Goal: Task Accomplishment & Management: Manage account settings

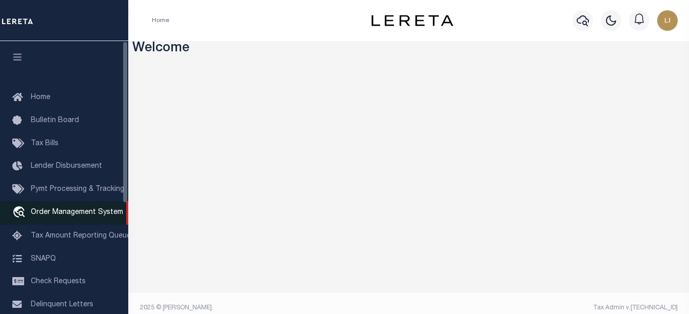
click at [48, 214] on span "Order Management System" at bounding box center [77, 212] width 92 height 7
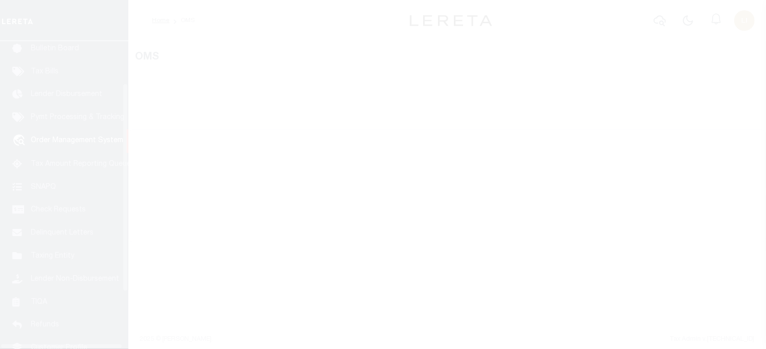
scroll to position [73, 0]
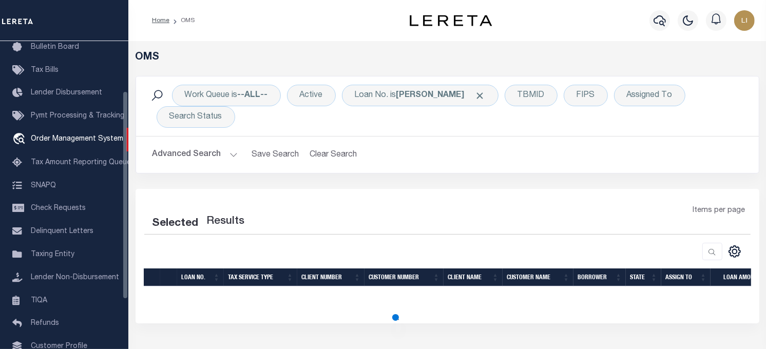
select select "200"
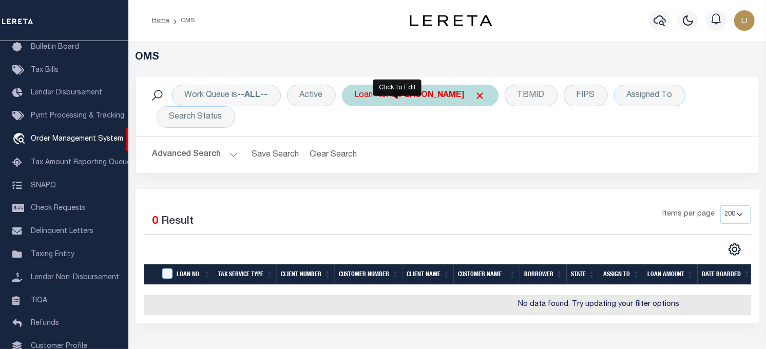
click at [396, 97] on div "Loan No. is [PERSON_NAME]" at bounding box center [420, 96] width 157 height 22
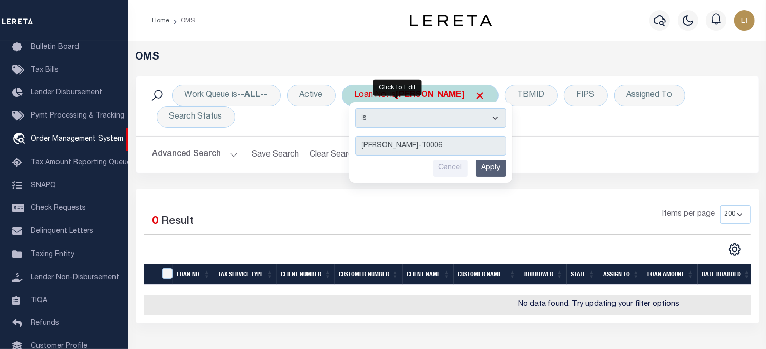
type input "LLEW-T0006"
click at [491, 171] on input "Apply" at bounding box center [491, 168] width 30 height 17
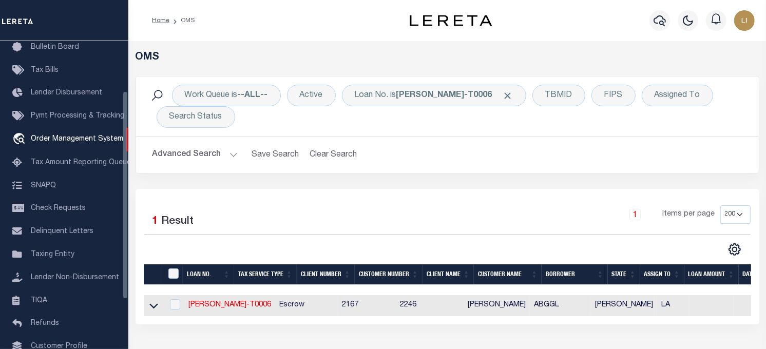
scroll to position [0, 0]
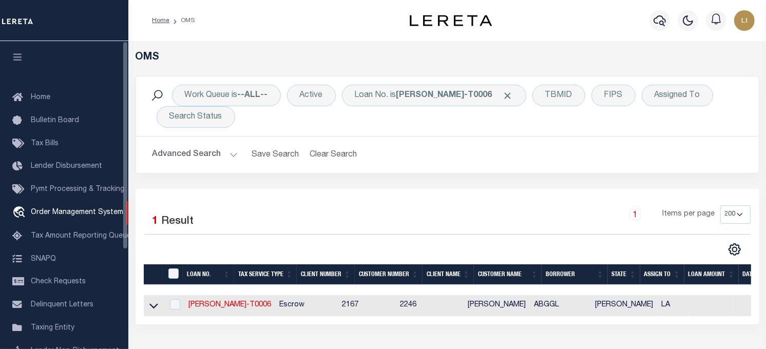
click at [9, 64] on button "button" at bounding box center [17, 58] width 35 height 35
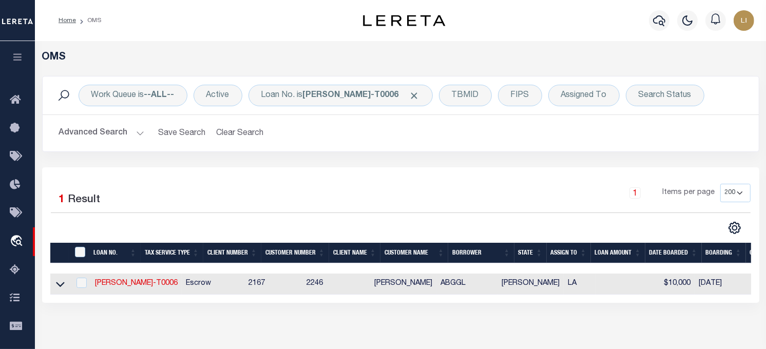
click at [103, 279] on td "LLEW-T0006" at bounding box center [136, 284] width 91 height 21
checkbox input "true"
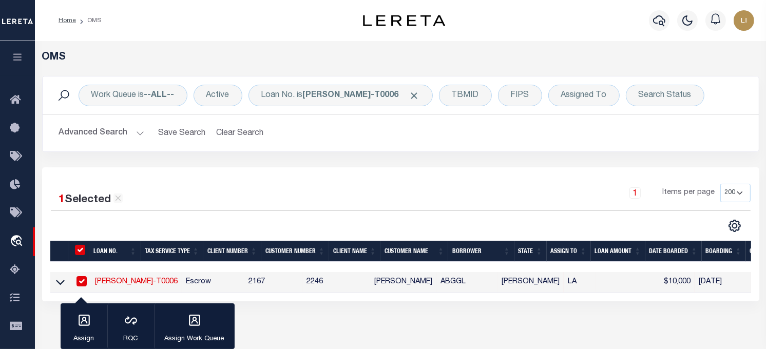
click at [104, 284] on link "LLEW-T0006" at bounding box center [136, 281] width 83 height 7
type input "LLEW-T0006"
type input "[PERSON_NAME]"
select select
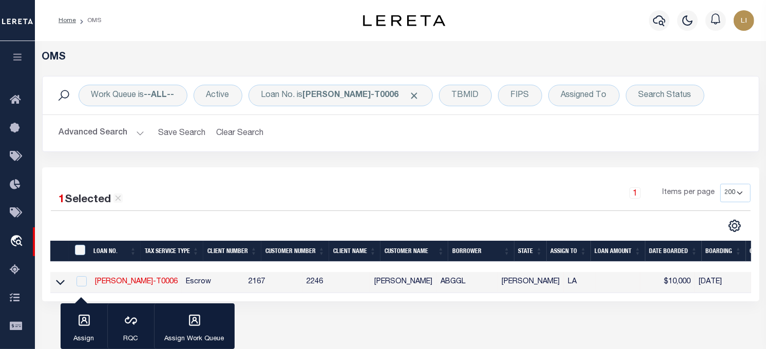
type input "[STREET_ADDRESS]"
type input "INDEPENDENCE LA 70443-2708"
type input "[DATE]"
select select "10"
select select "Escrow"
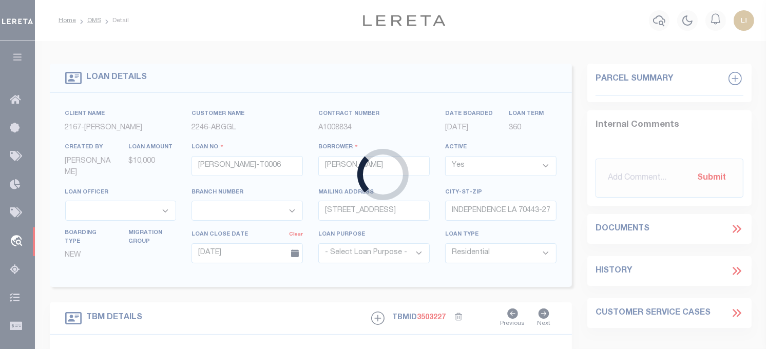
type input "[STREET_ADDRESS]"
select select
type input "INDEPENDENCE LA 70443-2708"
type input "LA"
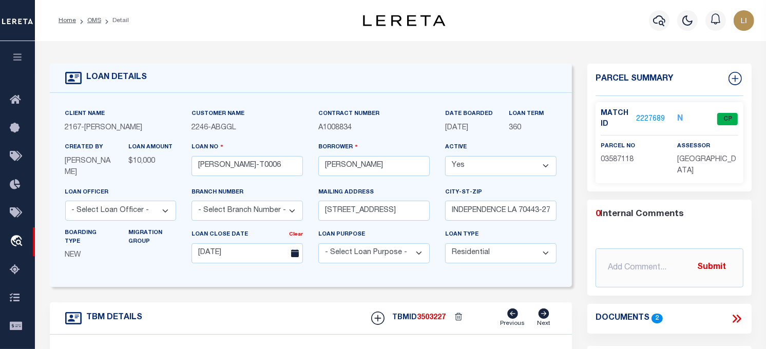
scroll to position [171, 0]
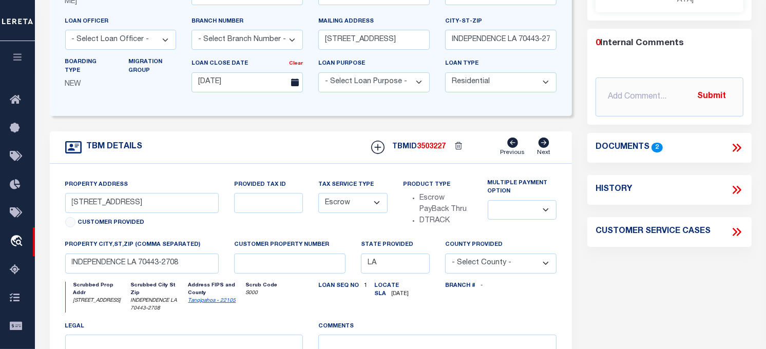
click at [736, 141] on icon at bounding box center [736, 147] width 13 height 13
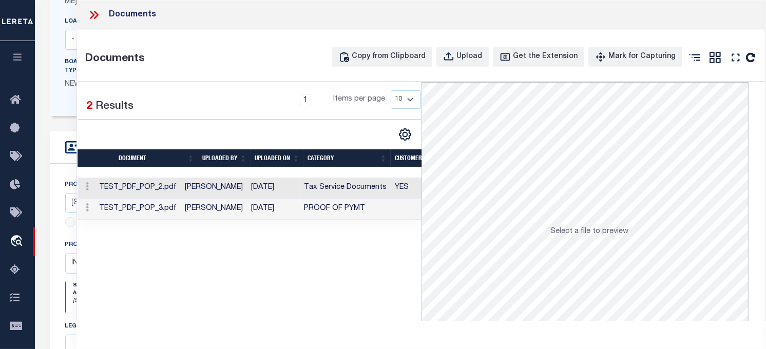
click at [181, 188] on td "TEST_PDF_POP_2.pdf" at bounding box center [138, 188] width 86 height 21
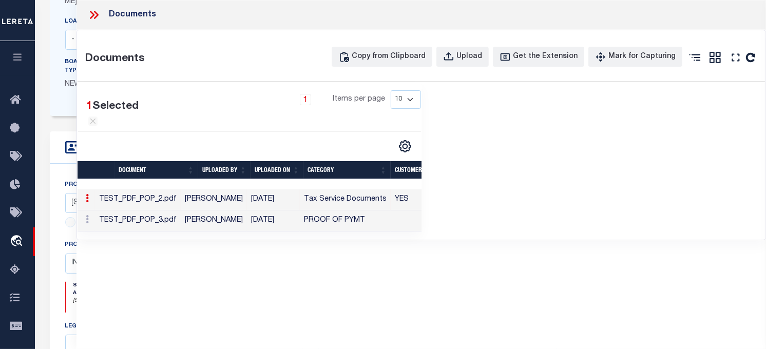
click at [179, 232] on td "TEST_PDF_POP_3.pdf" at bounding box center [138, 220] width 86 height 21
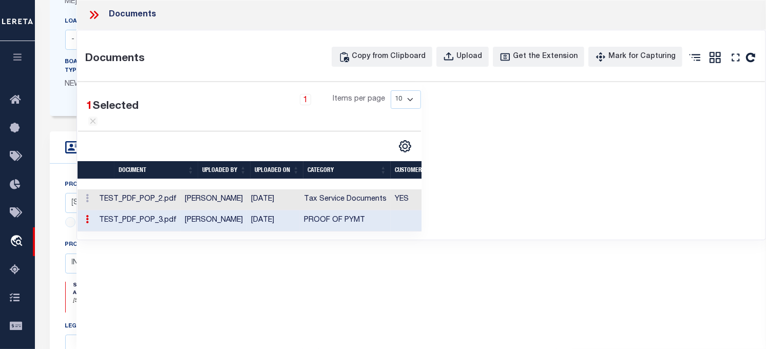
click at [181, 208] on td "TEST_PDF_POP_2.pdf" at bounding box center [138, 199] width 86 height 21
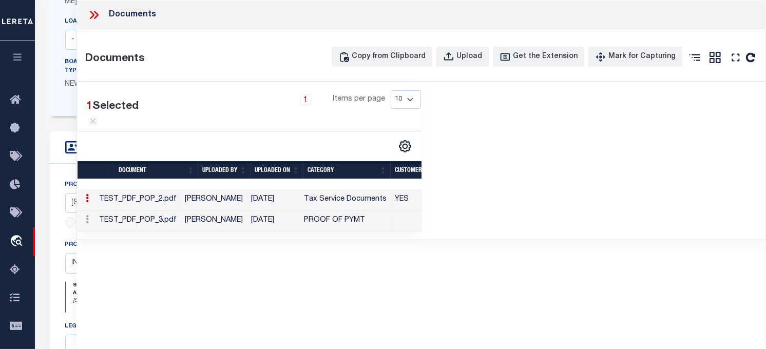
click at [89, 15] on icon at bounding box center [93, 14] width 13 height 13
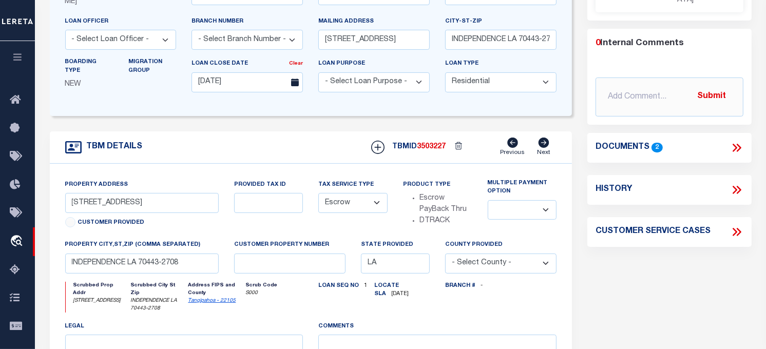
scroll to position [0, 0]
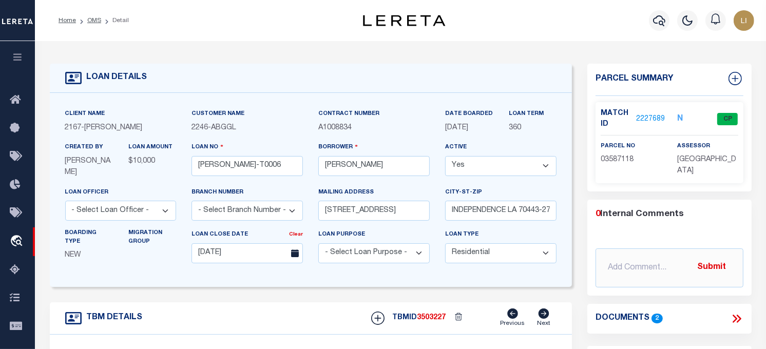
click at [87, 24] on li "OMS" at bounding box center [88, 20] width 25 height 9
click at [91, 20] on link "OMS" at bounding box center [94, 20] width 14 height 6
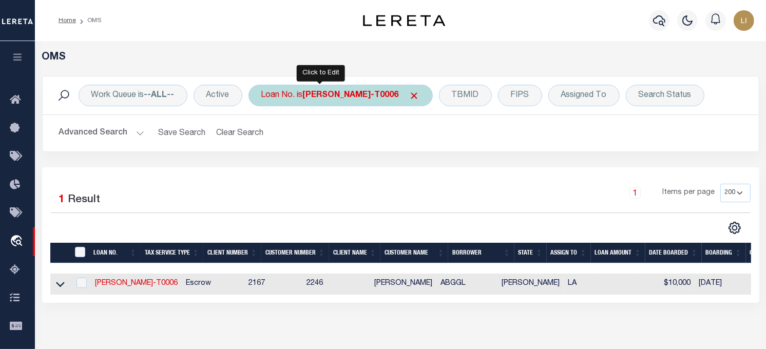
click at [300, 91] on div "Loan No. is LLEW-T0006" at bounding box center [340, 96] width 184 height 22
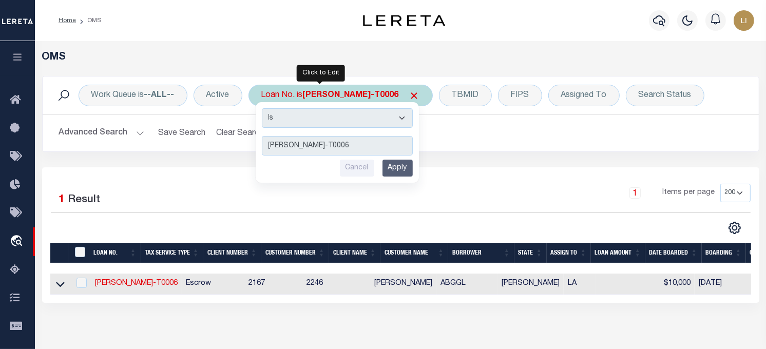
click at [307, 122] on select "Is Contains" at bounding box center [337, 118] width 151 height 20
select select "c"
click at [263, 108] on select "Is Contains" at bounding box center [337, 118] width 151 height 20
click at [319, 147] on input "LLEW-T0006" at bounding box center [337, 146] width 151 height 20
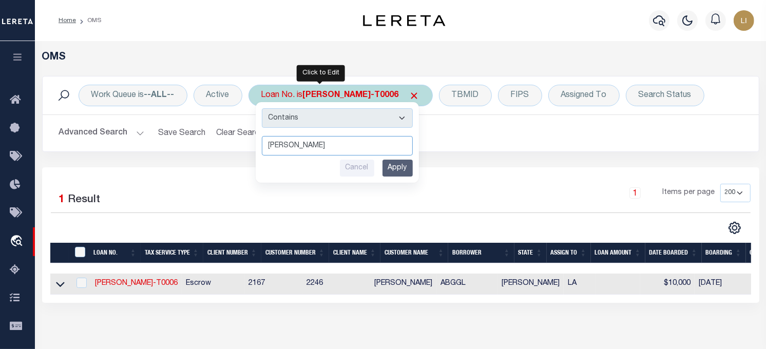
type input "[PERSON_NAME]"
click at [406, 166] on input "Apply" at bounding box center [397, 168] width 30 height 17
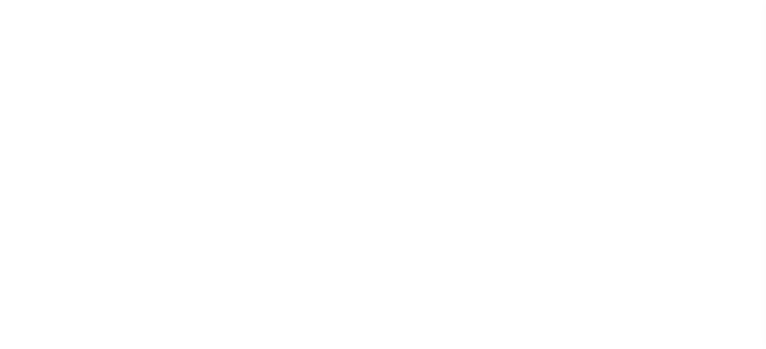
select select "10"
select select "NonEscrow"
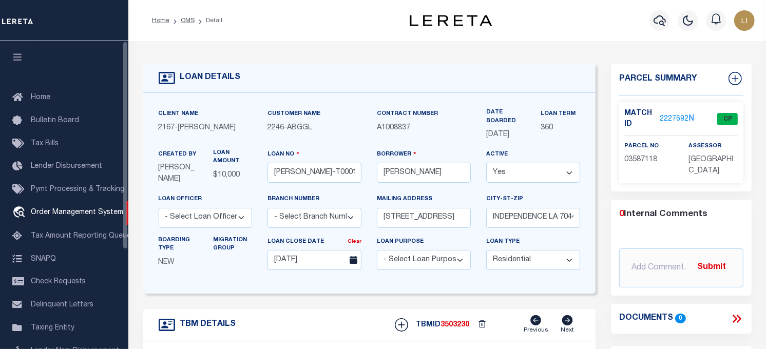
click at [13, 56] on icon "button" at bounding box center [18, 56] width 12 height 9
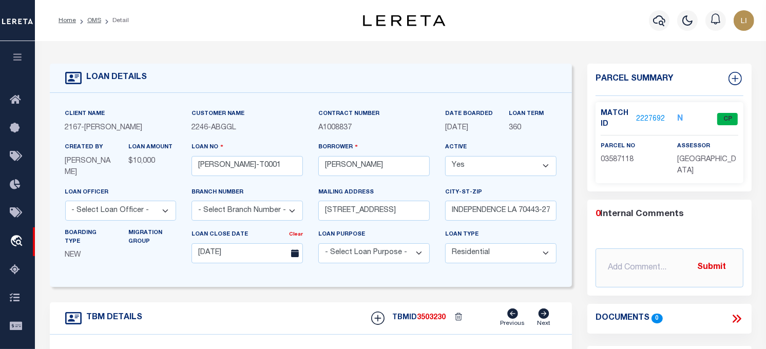
scroll to position [171, 0]
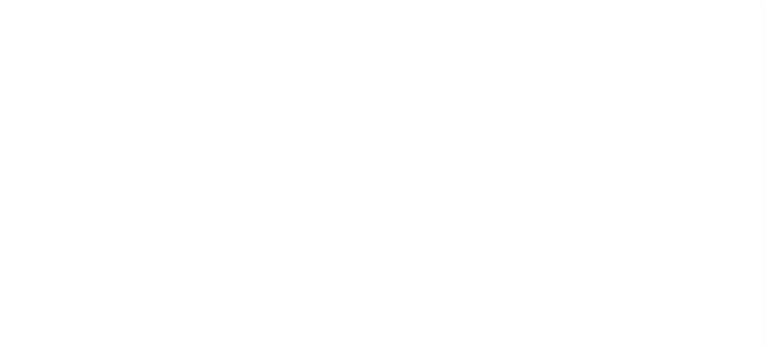
select select "10"
select select "NonEscrow"
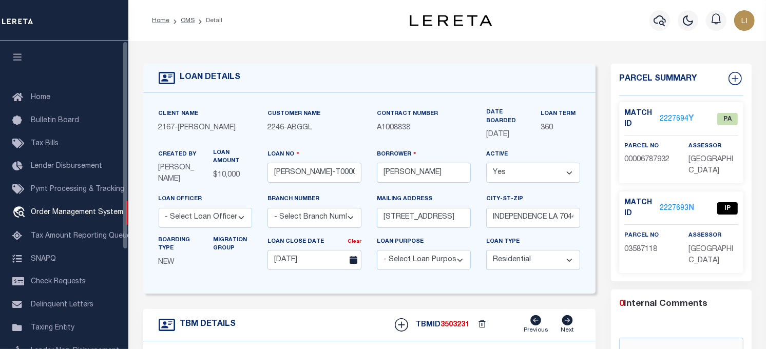
drag, startPoint x: 12, startPoint y: 53, endPoint x: 64, endPoint y: 66, distance: 53.8
click at [12, 53] on icon "button" at bounding box center [18, 56] width 12 height 9
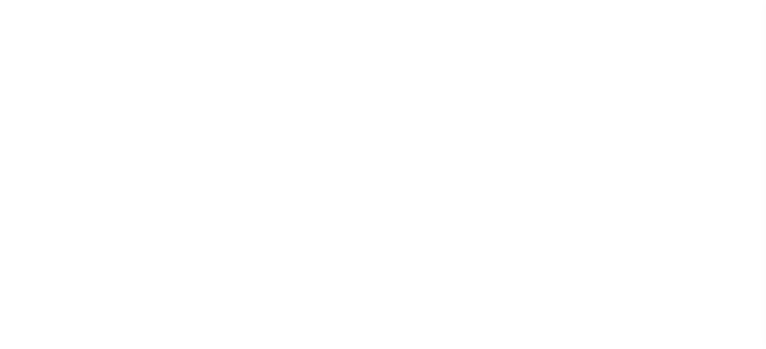
select select "10"
select select "NonEscrow"
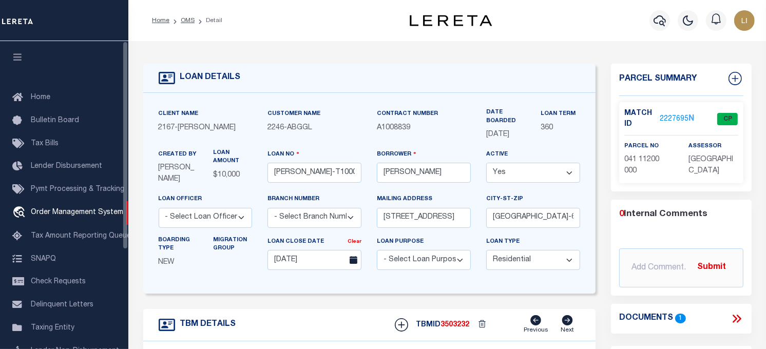
click at [15, 54] on icon "button" at bounding box center [18, 56] width 12 height 9
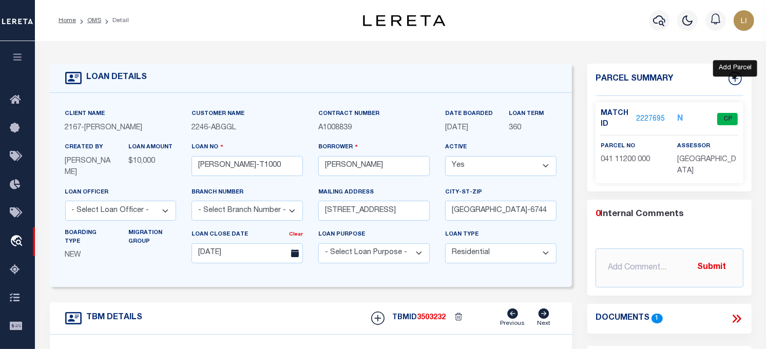
scroll to position [114, 0]
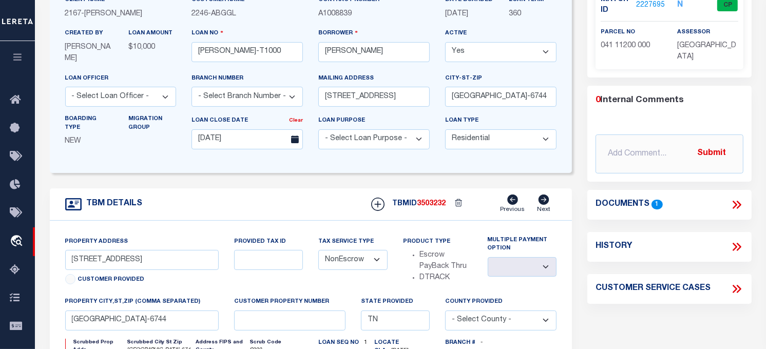
click at [740, 203] on icon at bounding box center [738, 205] width 5 height 8
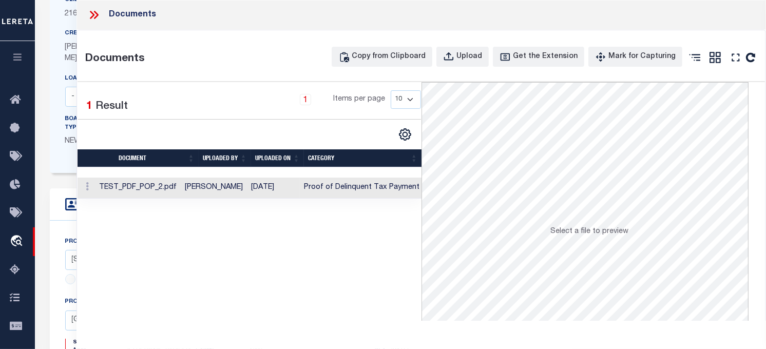
click at [181, 193] on td "TEST_PDF_POP_2.pdf" at bounding box center [138, 188] width 86 height 21
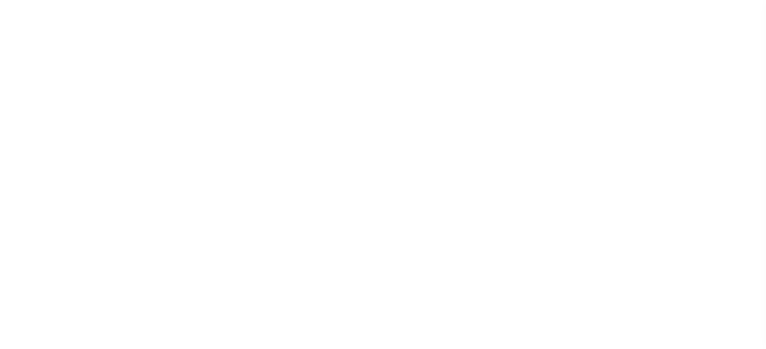
select select "10"
select select "NonEscrow"
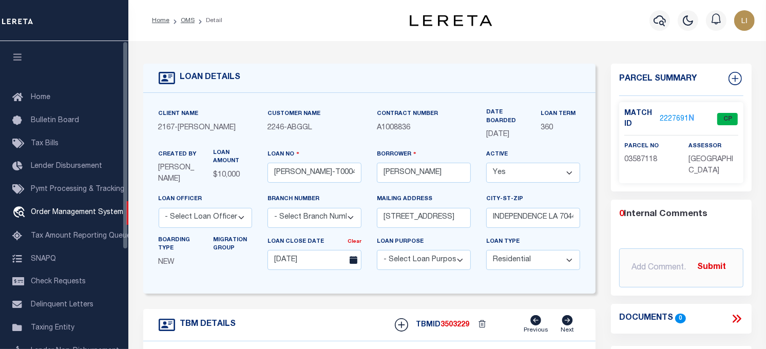
click at [17, 52] on button "button" at bounding box center [17, 58] width 35 height 35
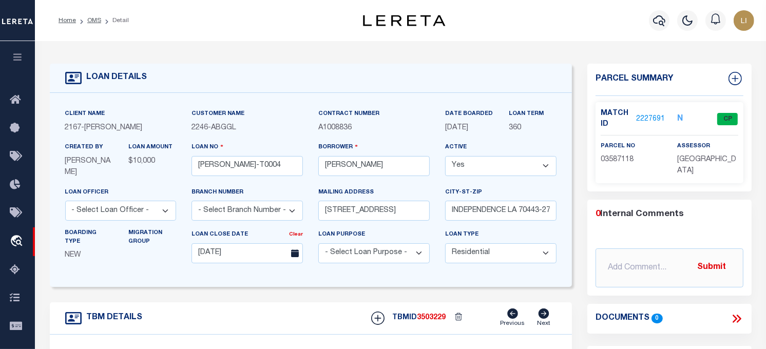
scroll to position [114, 0]
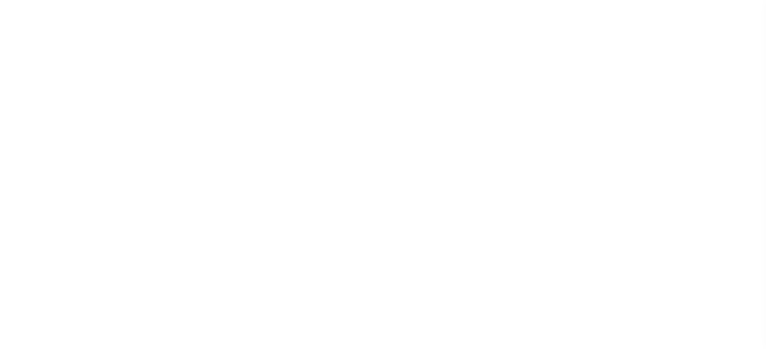
select select "10"
select select "NonEscrow"
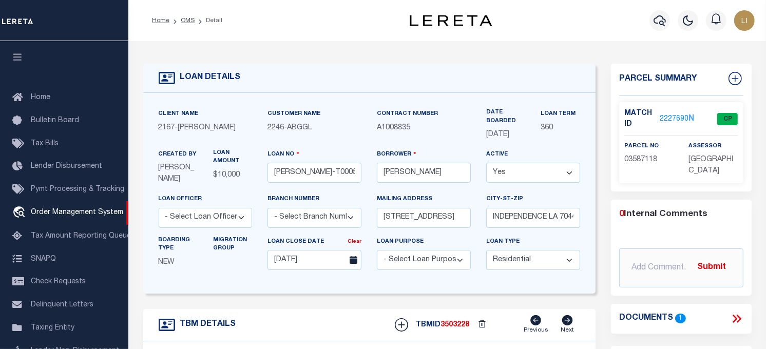
scroll to position [73, 0]
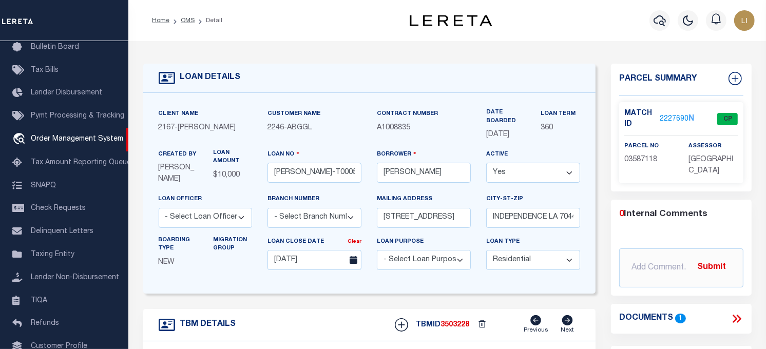
click at [732, 318] on icon at bounding box center [736, 318] width 13 height 13
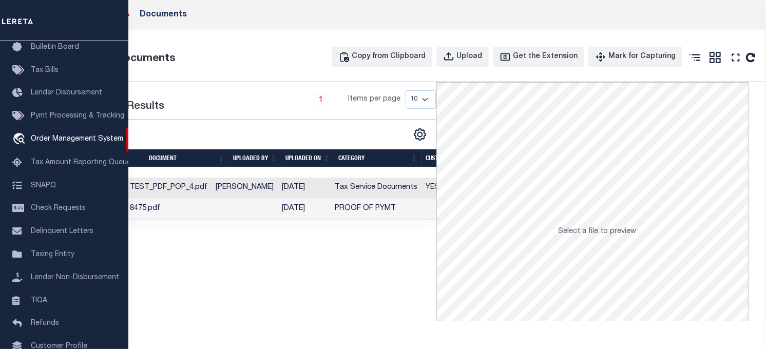
click at [198, 187] on td "TEST_PDF_POP_4.pdf" at bounding box center [169, 188] width 86 height 21
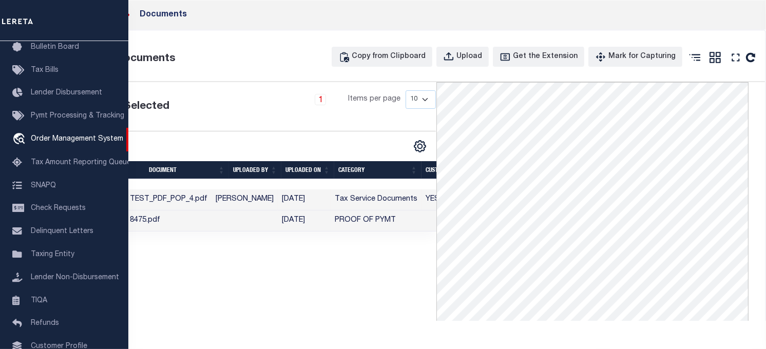
click at [245, 232] on td at bounding box center [244, 220] width 66 height 21
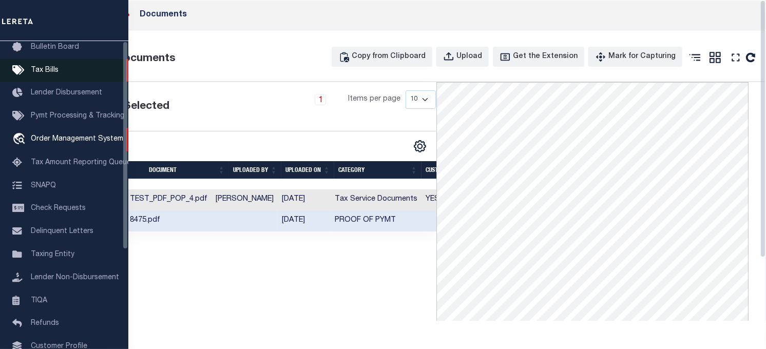
scroll to position [0, 0]
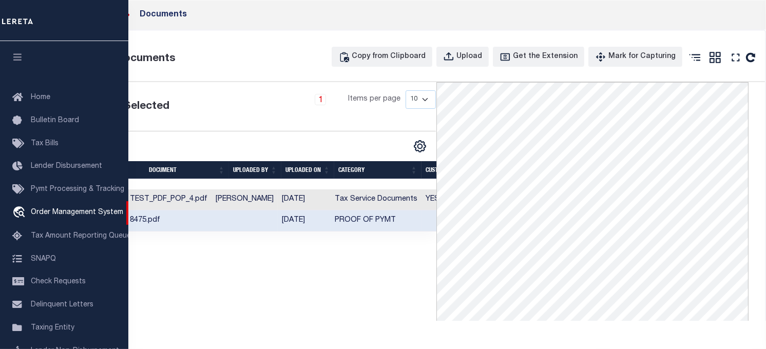
click at [16, 50] on button "button" at bounding box center [17, 58] width 35 height 35
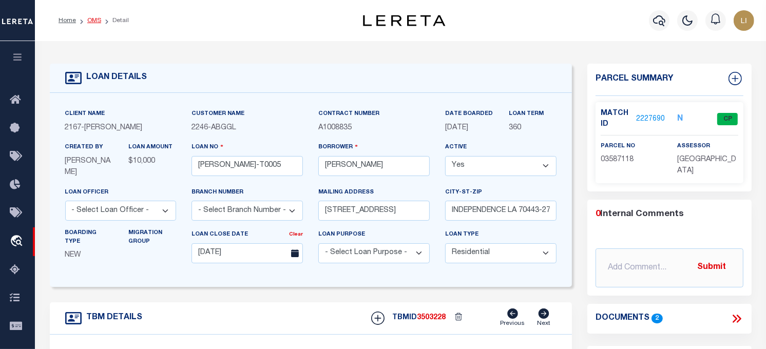
click at [95, 19] on link "OMS" at bounding box center [94, 20] width 14 height 6
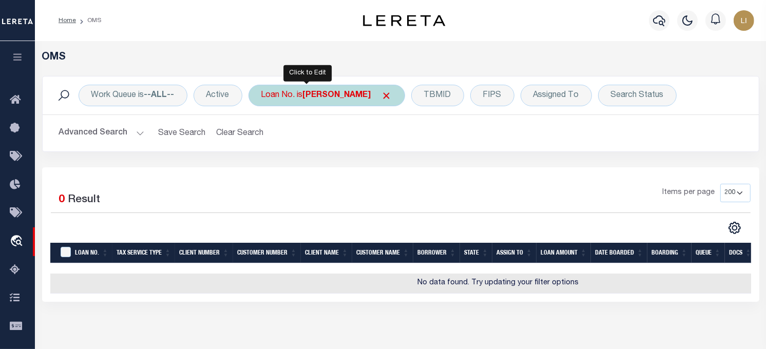
click at [284, 94] on div "Loan No. is [PERSON_NAME]" at bounding box center [326, 96] width 157 height 22
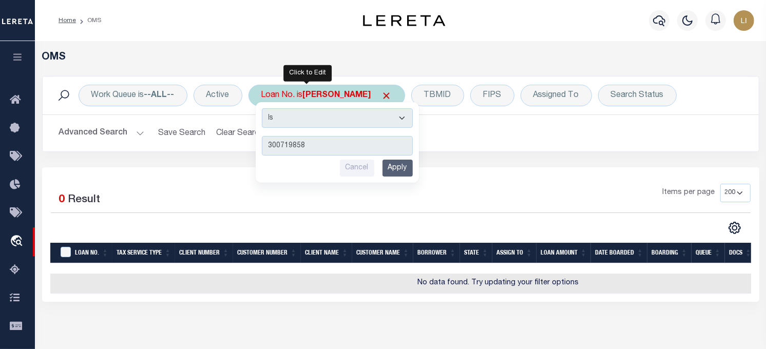
type input "300719858"
click at [407, 166] on input "Apply" at bounding box center [397, 168] width 30 height 17
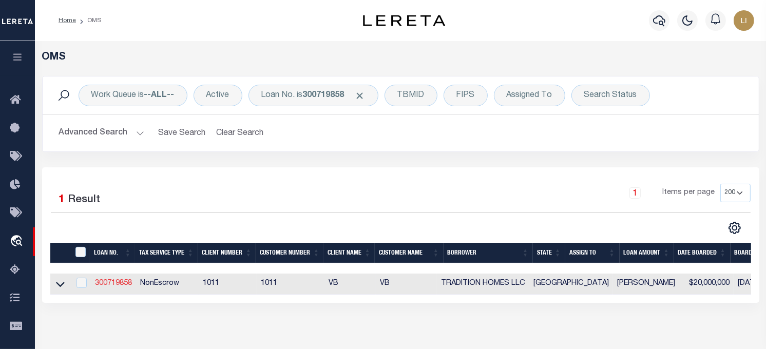
click at [120, 283] on link "300719858" at bounding box center [113, 283] width 37 height 7
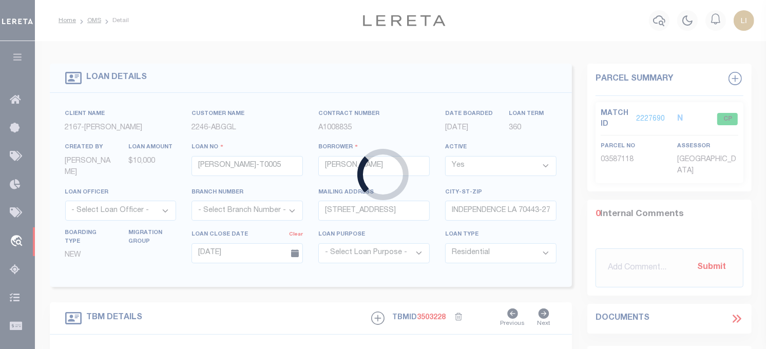
type input "300719858"
type input "TRADITION HOMES LLC"
select select
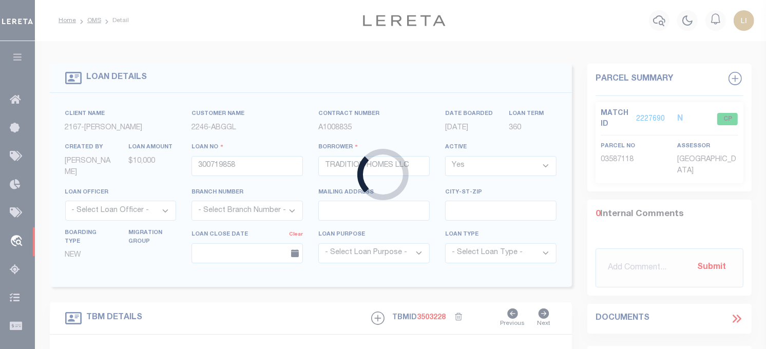
type input "2409 Excelsis Ct"
select select
type input "Celina [GEOGRAPHIC_DATA]"
type input "[GEOGRAPHIC_DATA]"
select select "Collin"
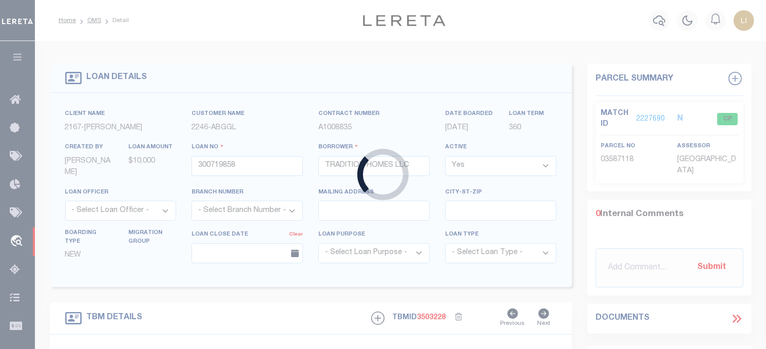
type textarea "CS: per [PERSON_NAME] change the loan officer to [PERSON_NAME] and officer to 9…"
select select "7434"
select select "65"
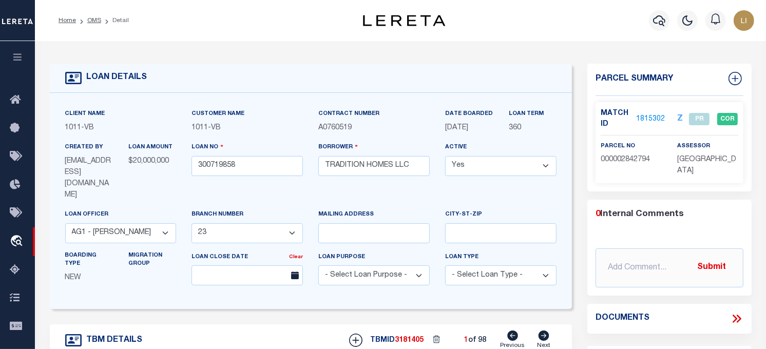
scroll to position [171, 0]
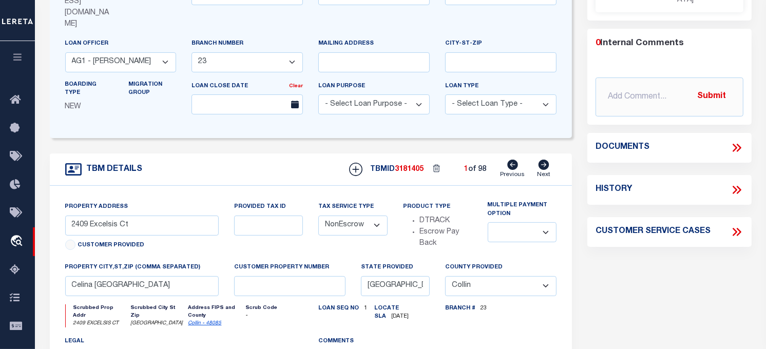
click at [736, 141] on icon at bounding box center [736, 147] width 13 height 13
